Goal: Task Accomplishment & Management: Manage account settings

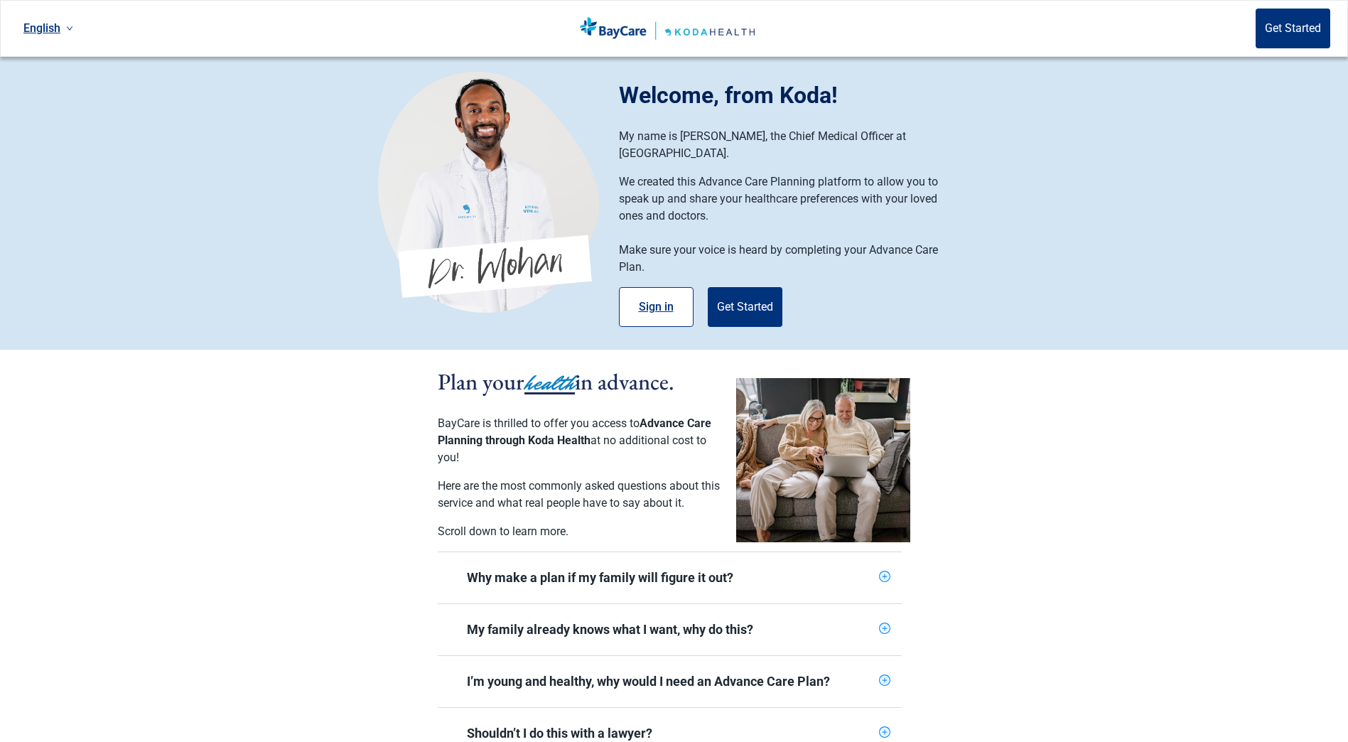
click at [651, 287] on button "Sign in" at bounding box center [656, 307] width 75 height 40
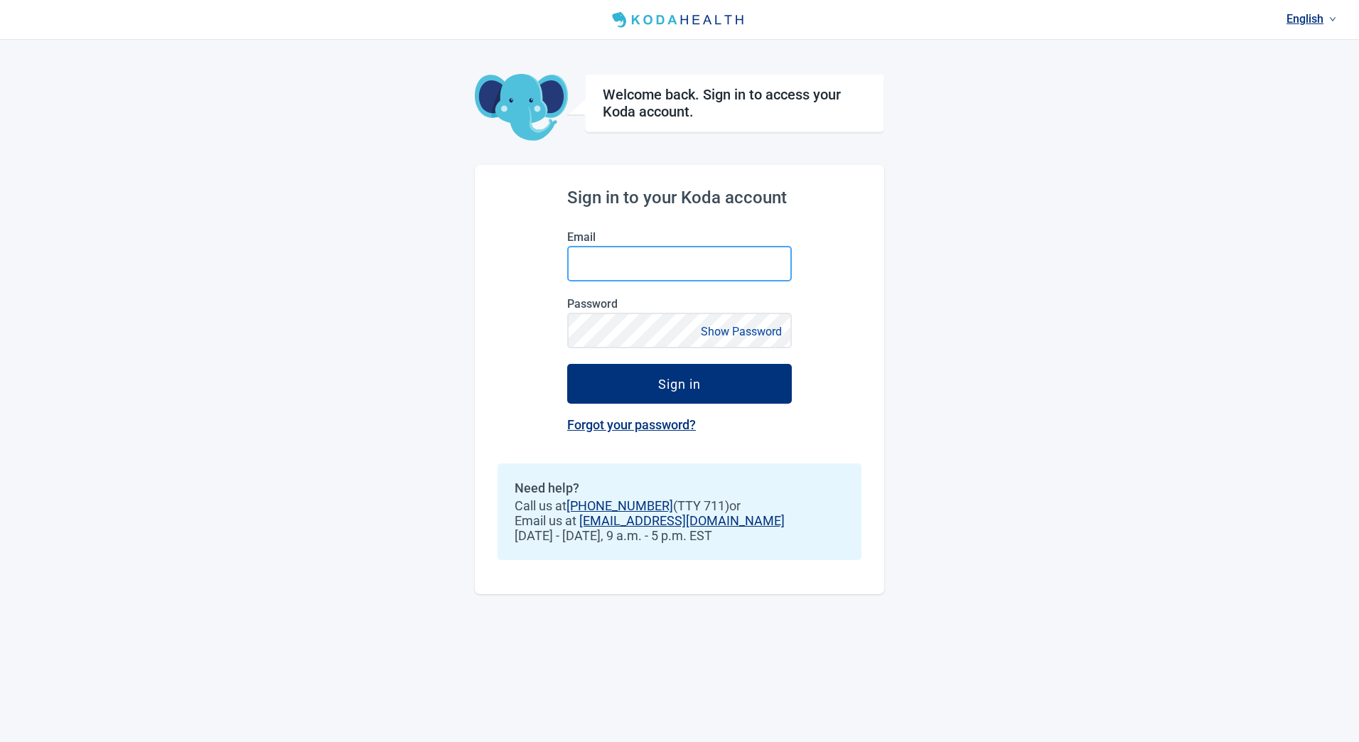
click at [628, 264] on input "Email" at bounding box center [679, 264] width 225 height 36
type input "[EMAIL_ADDRESS][DOMAIN_NAME]"
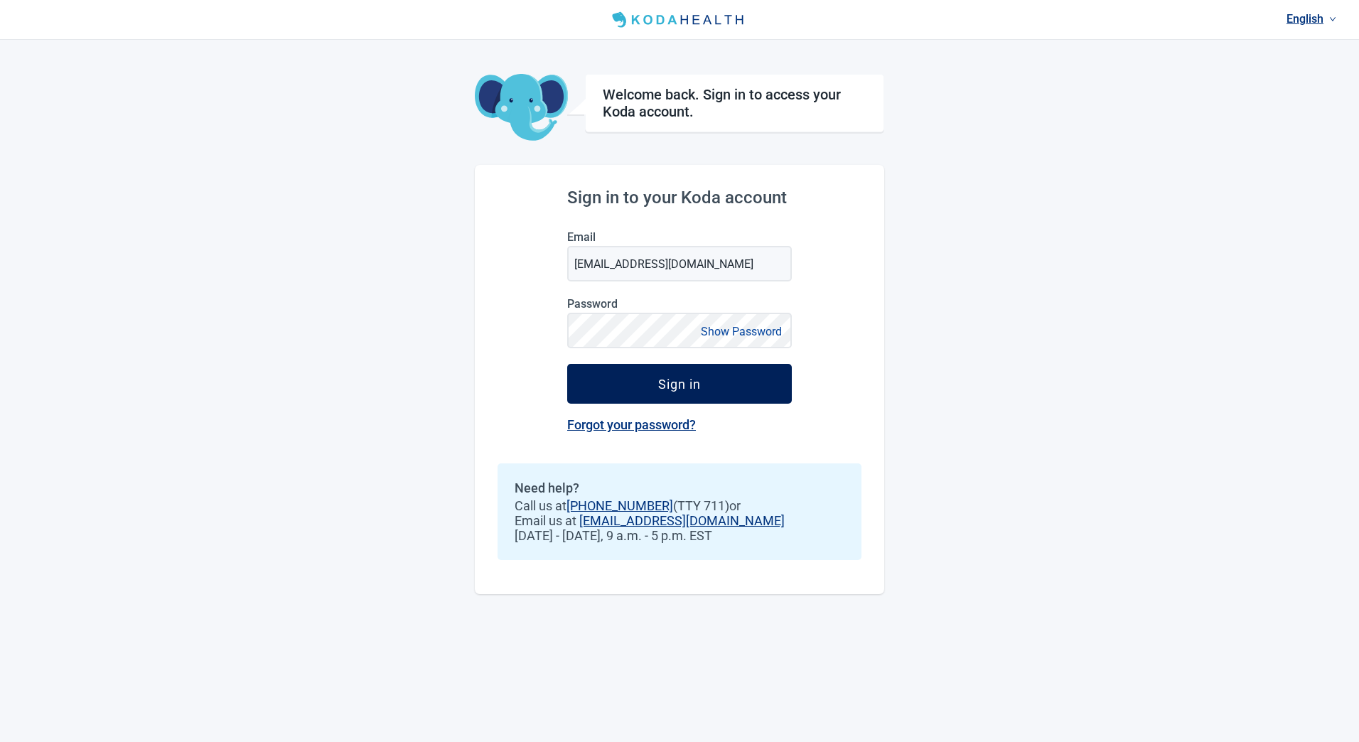
click at [655, 380] on button "Sign in" at bounding box center [679, 384] width 225 height 40
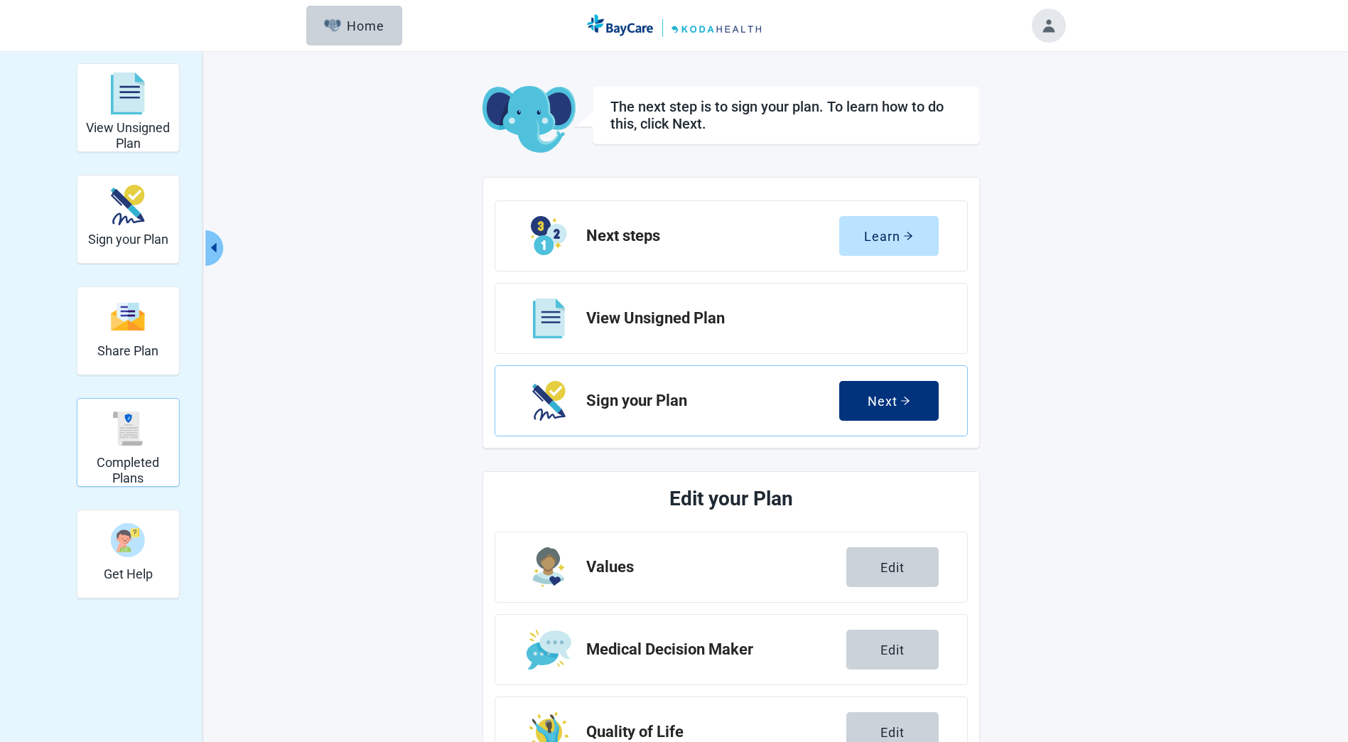
click at [127, 421] on img "Completed Plans" at bounding box center [128, 428] width 34 height 34
